Goal: Task Accomplishment & Management: Complete application form

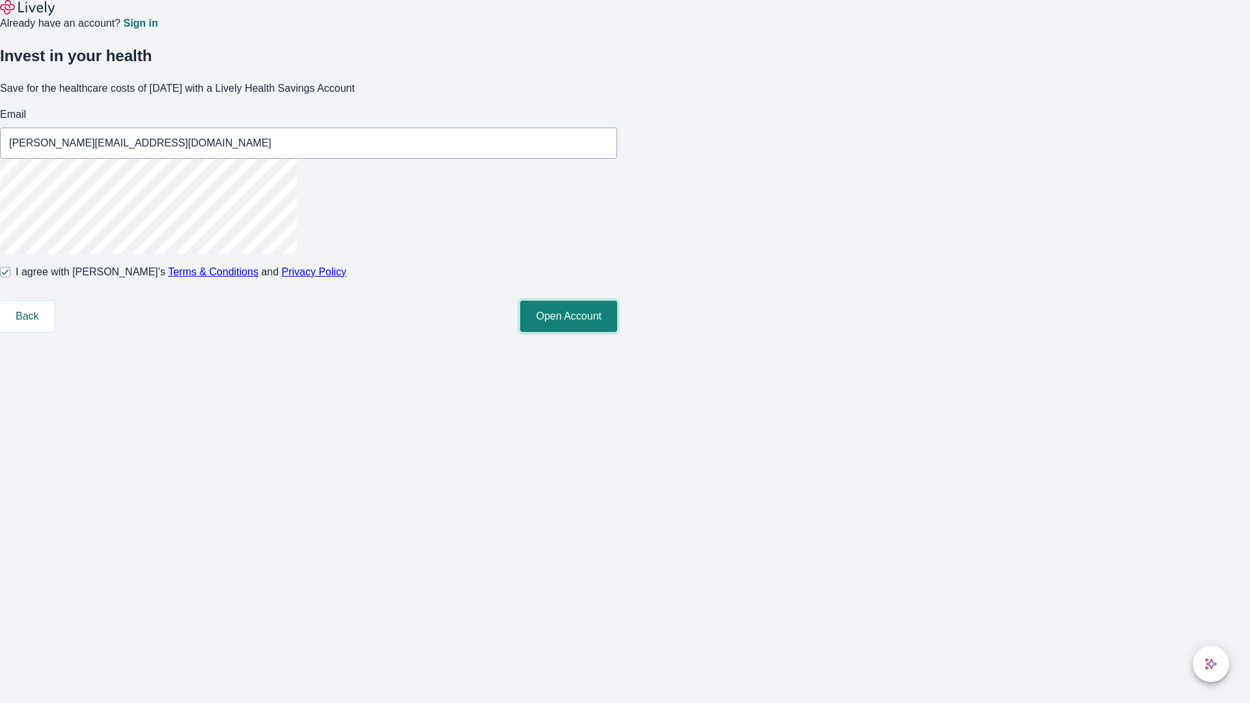
click at [617, 332] on button "Open Account" at bounding box center [568, 316] width 97 height 31
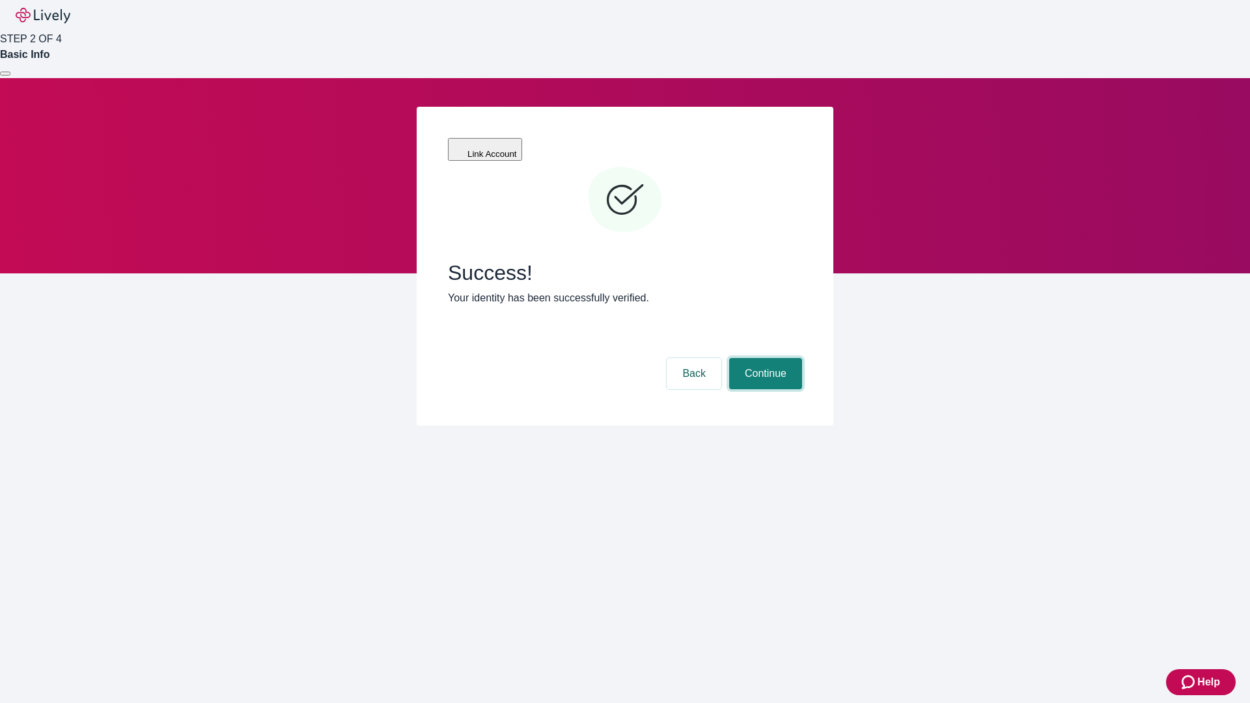
click at [764, 358] on button "Continue" at bounding box center [765, 373] width 73 height 31
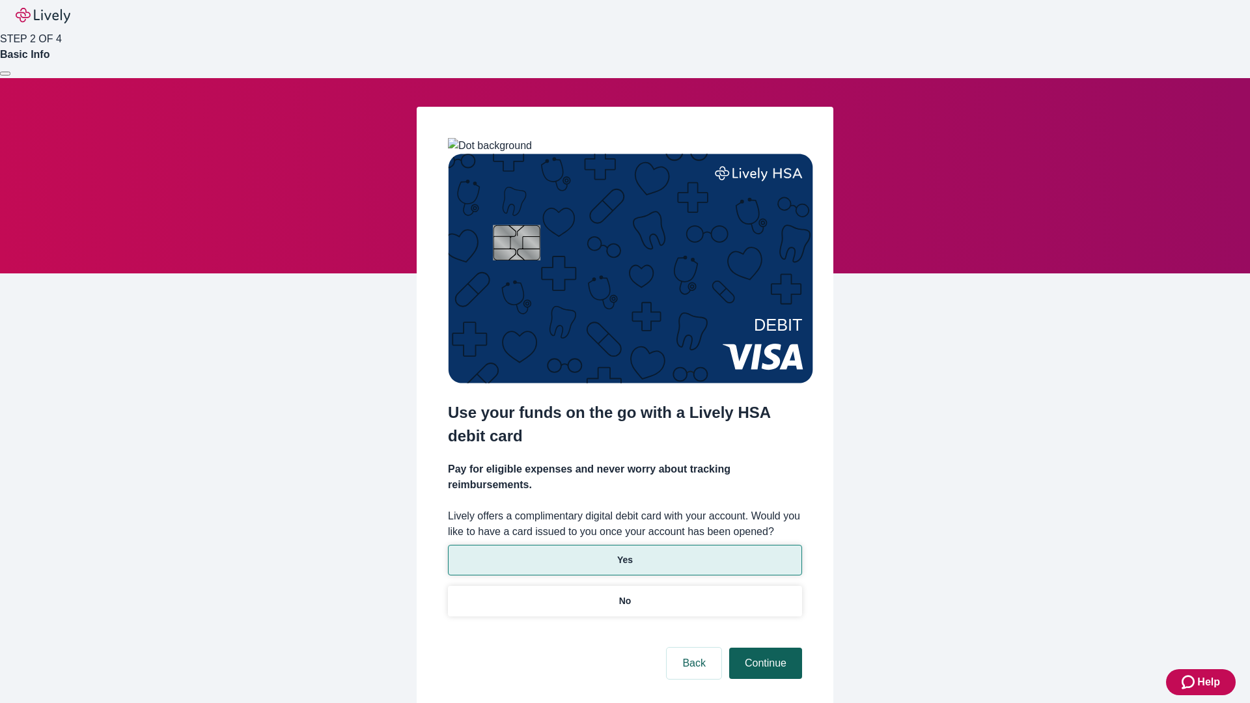
click at [624, 594] on p "No" at bounding box center [625, 601] width 12 height 14
click at [764, 648] on button "Continue" at bounding box center [765, 663] width 73 height 31
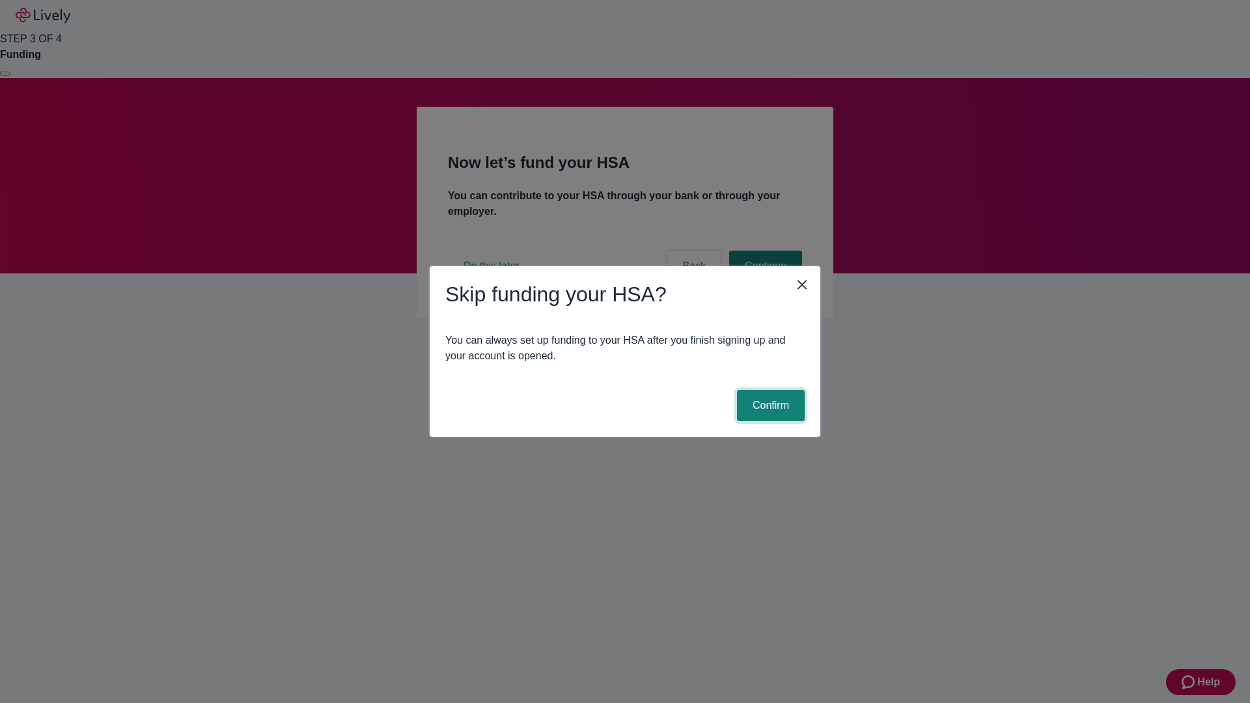
click at [769, 406] on button "Confirm" at bounding box center [771, 405] width 68 height 31
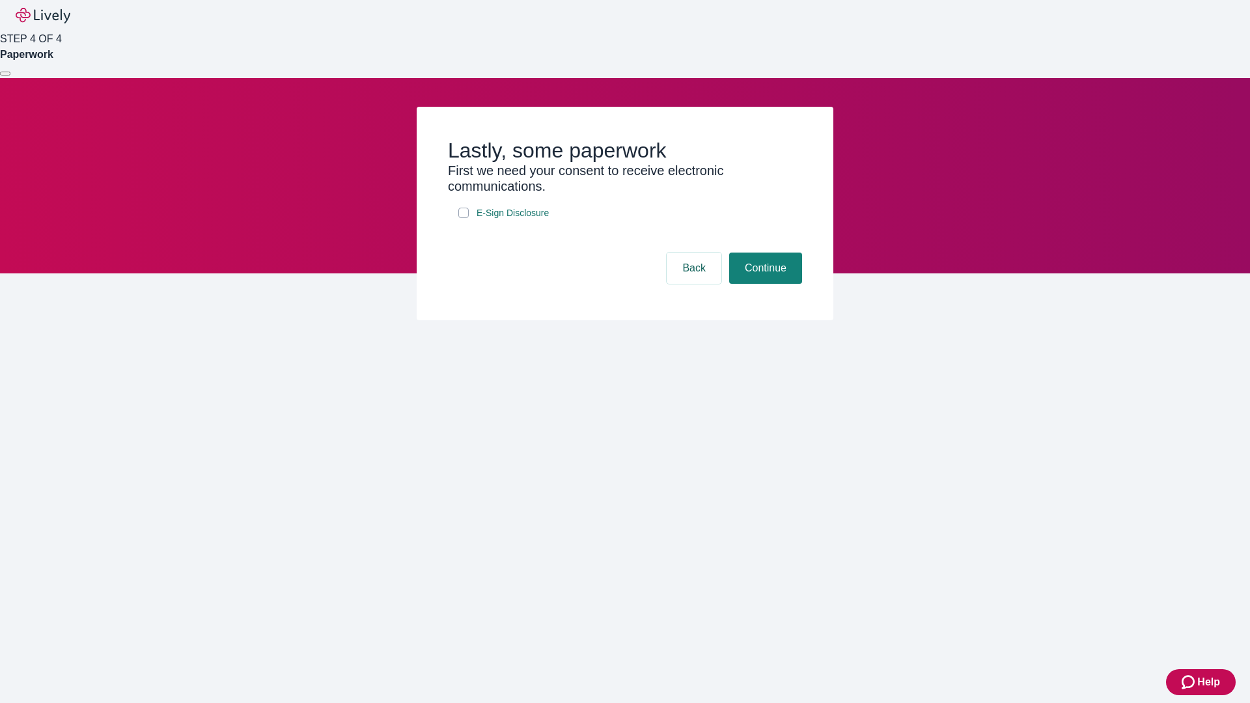
click at [463, 218] on input "E-Sign Disclosure" at bounding box center [463, 213] width 10 height 10
checkbox input "true"
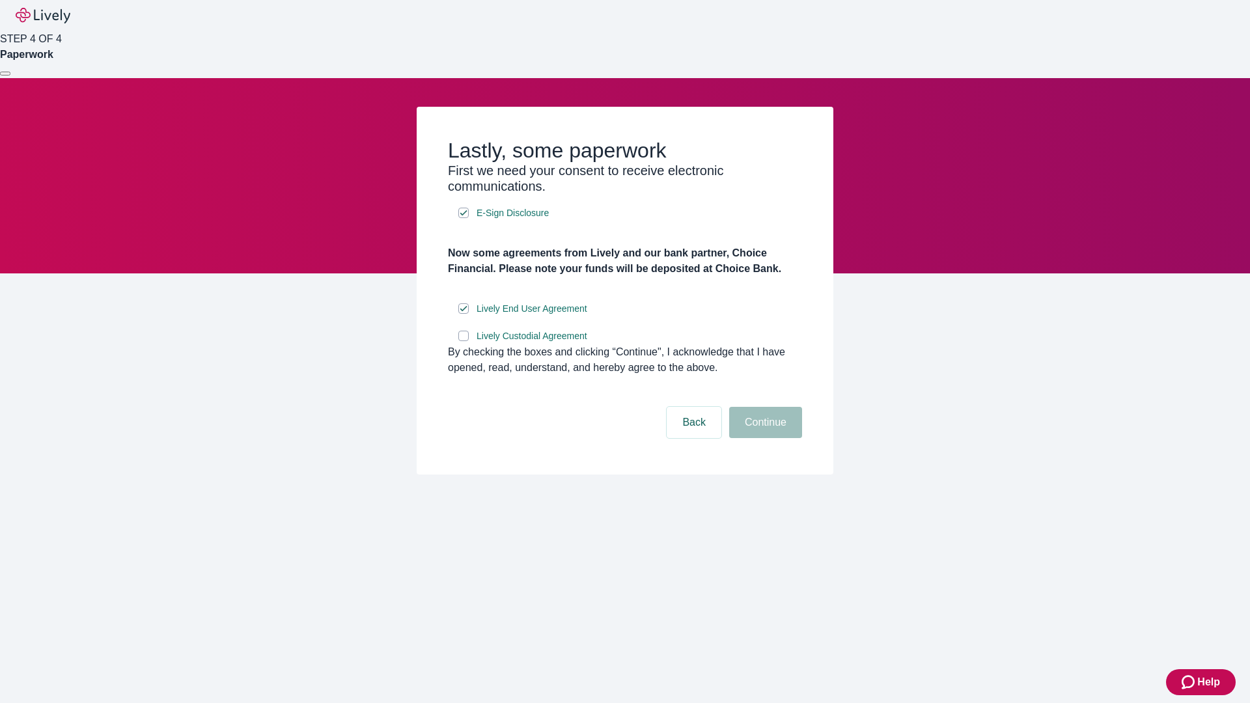
click at [463, 341] on input "Lively Custodial Agreement" at bounding box center [463, 336] width 10 height 10
checkbox input "true"
click at [764, 438] on button "Continue" at bounding box center [765, 422] width 73 height 31
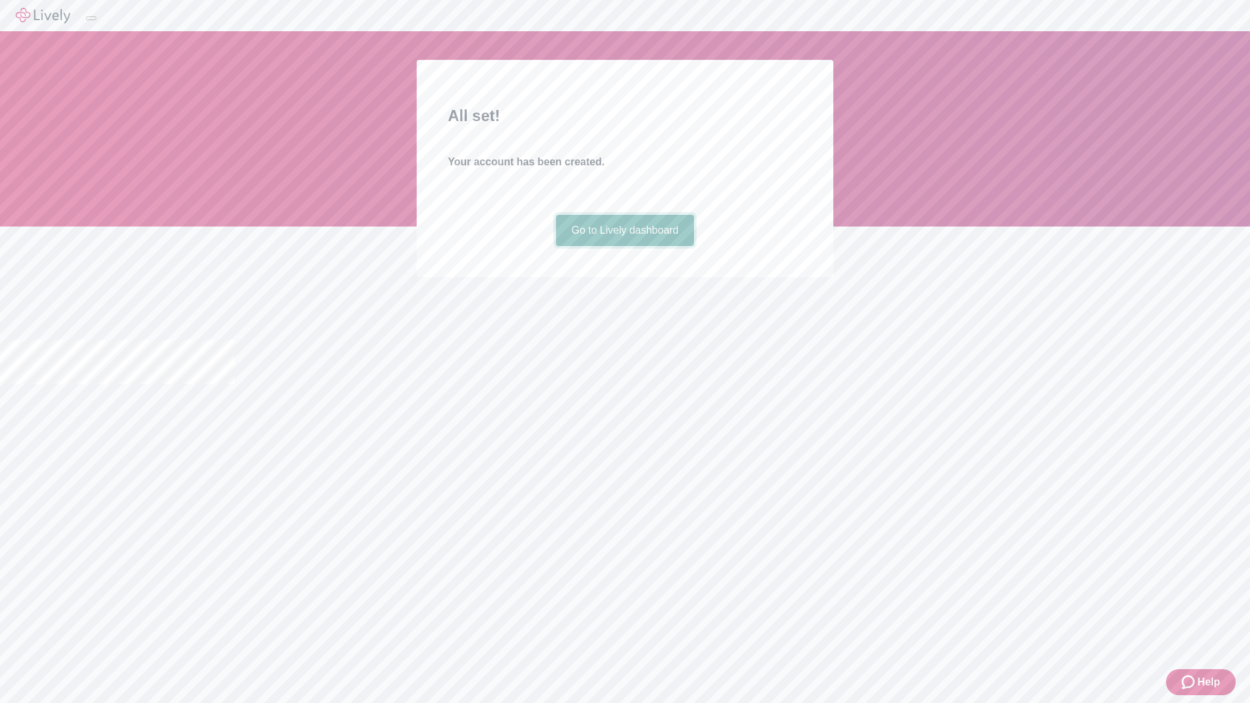
click at [624, 246] on link "Go to Lively dashboard" at bounding box center [625, 230] width 139 height 31
